Goal: Find contact information: Find contact information

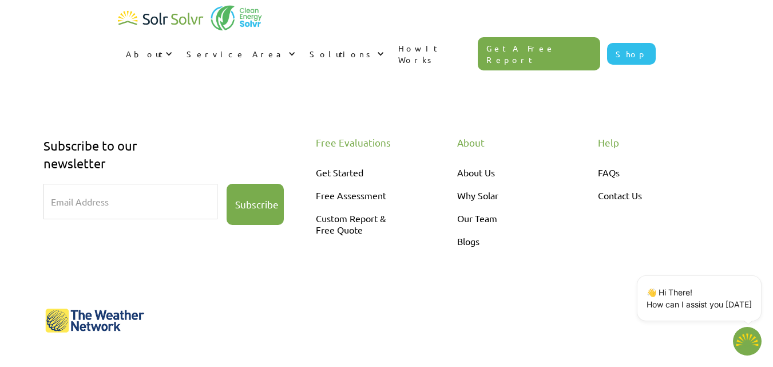
scroll to position [1241, 0]
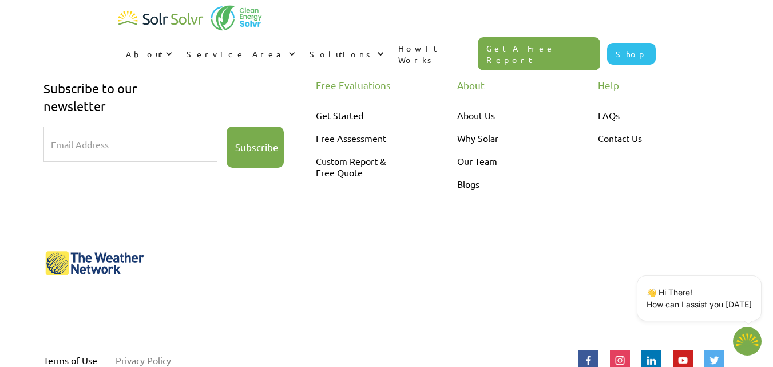
click at [120, 348] on link "Privacy Policy" at bounding box center [144, 359] width 56 height 23
type textarea "x"
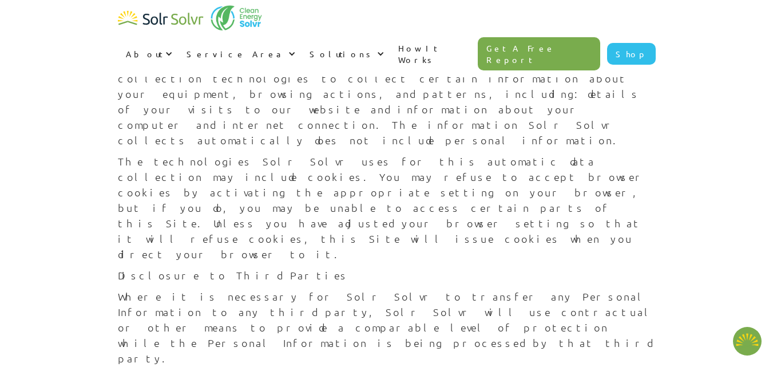
scroll to position [1099, 0]
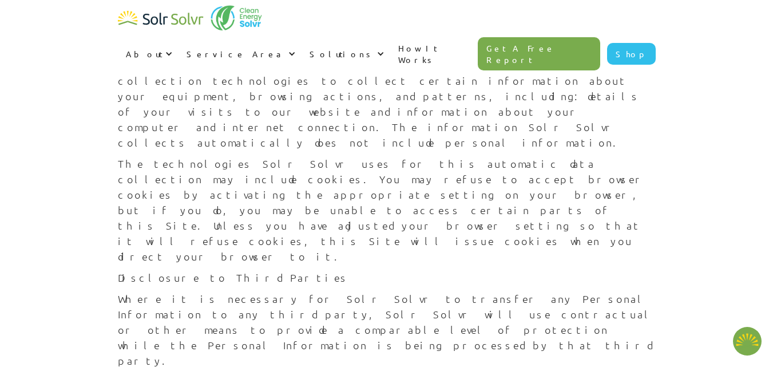
type textarea "x"
drag, startPoint x: 198, startPoint y: 185, endPoint x: 111, endPoint y: 184, distance: 87.0
click at [111, 184] on body "About About Solar About Clean Energy Solutions About Solr Solvr Meet the Team B…" at bounding box center [386, 335] width 773 height 2868
copy strong "[EMAIL_ADDRESS][DOMAIN_NAME]"
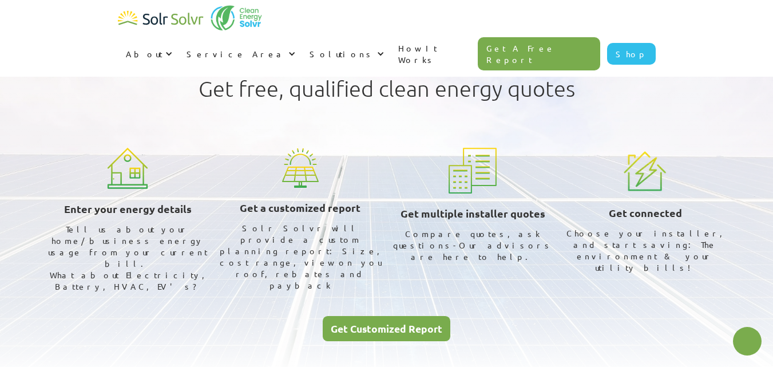
type textarea "x"
